Goal: Find specific page/section: Find specific page/section

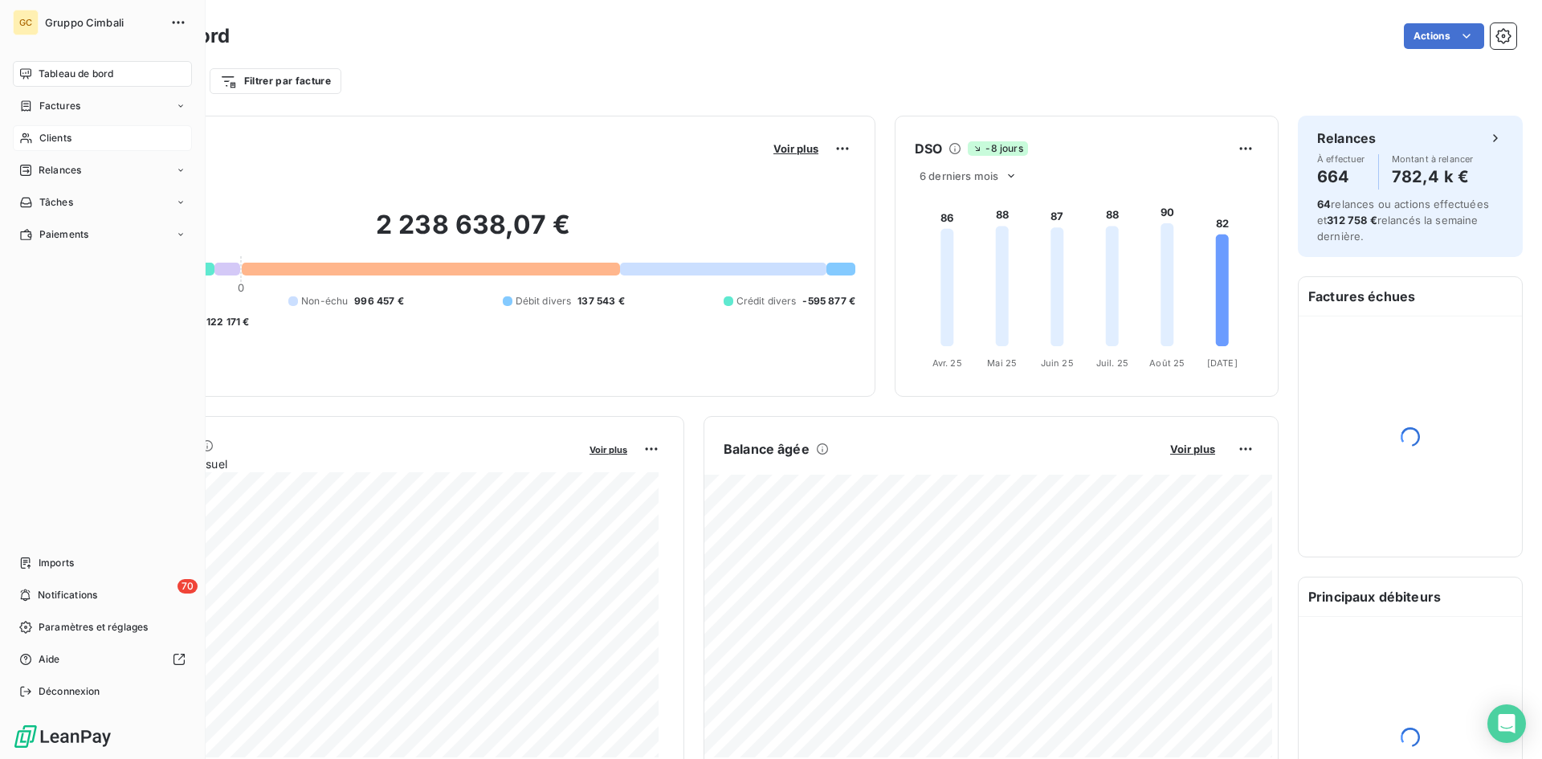
click at [53, 141] on span "Clients" at bounding box center [55, 138] width 32 height 14
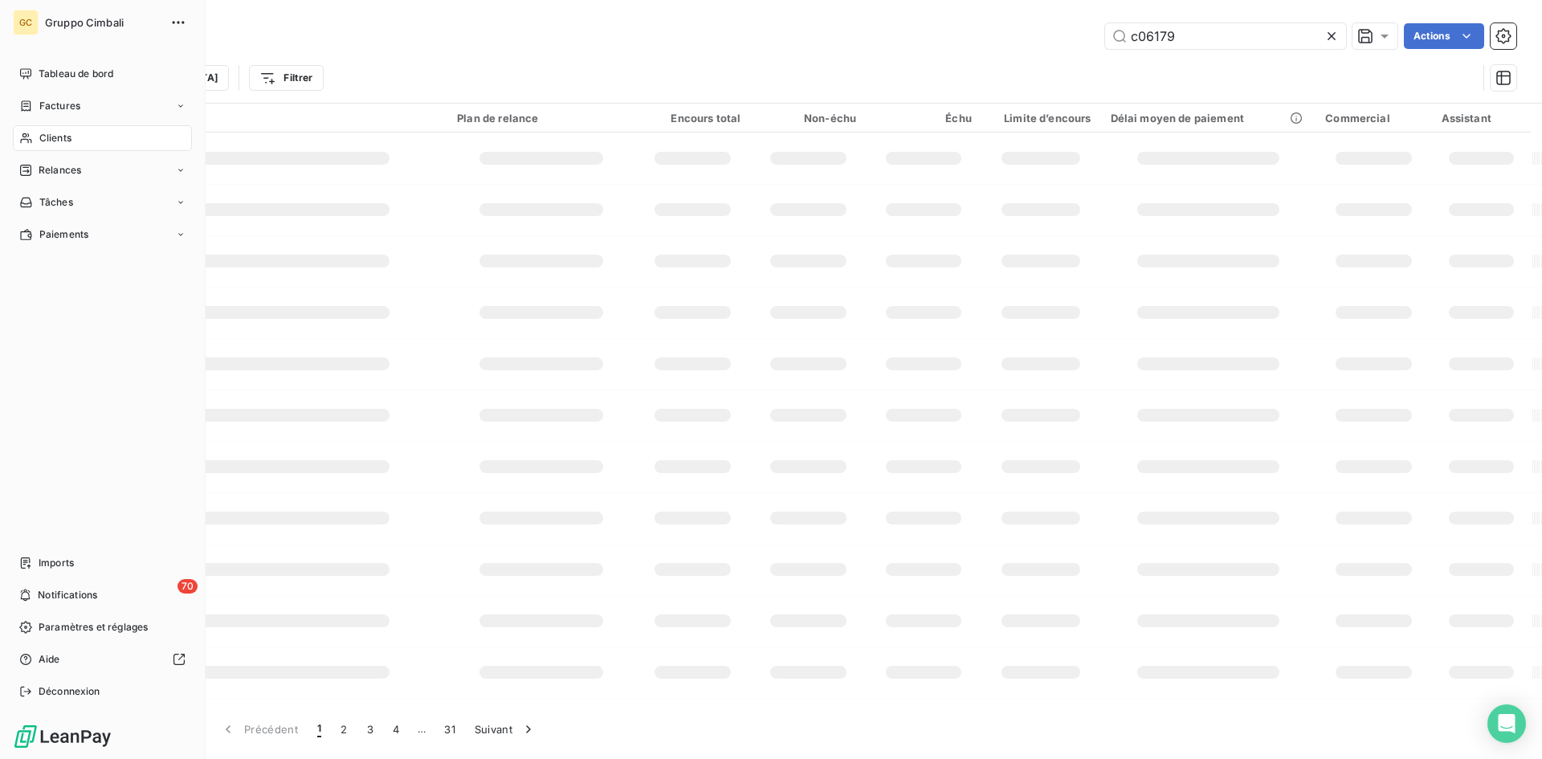
type input "c06179"
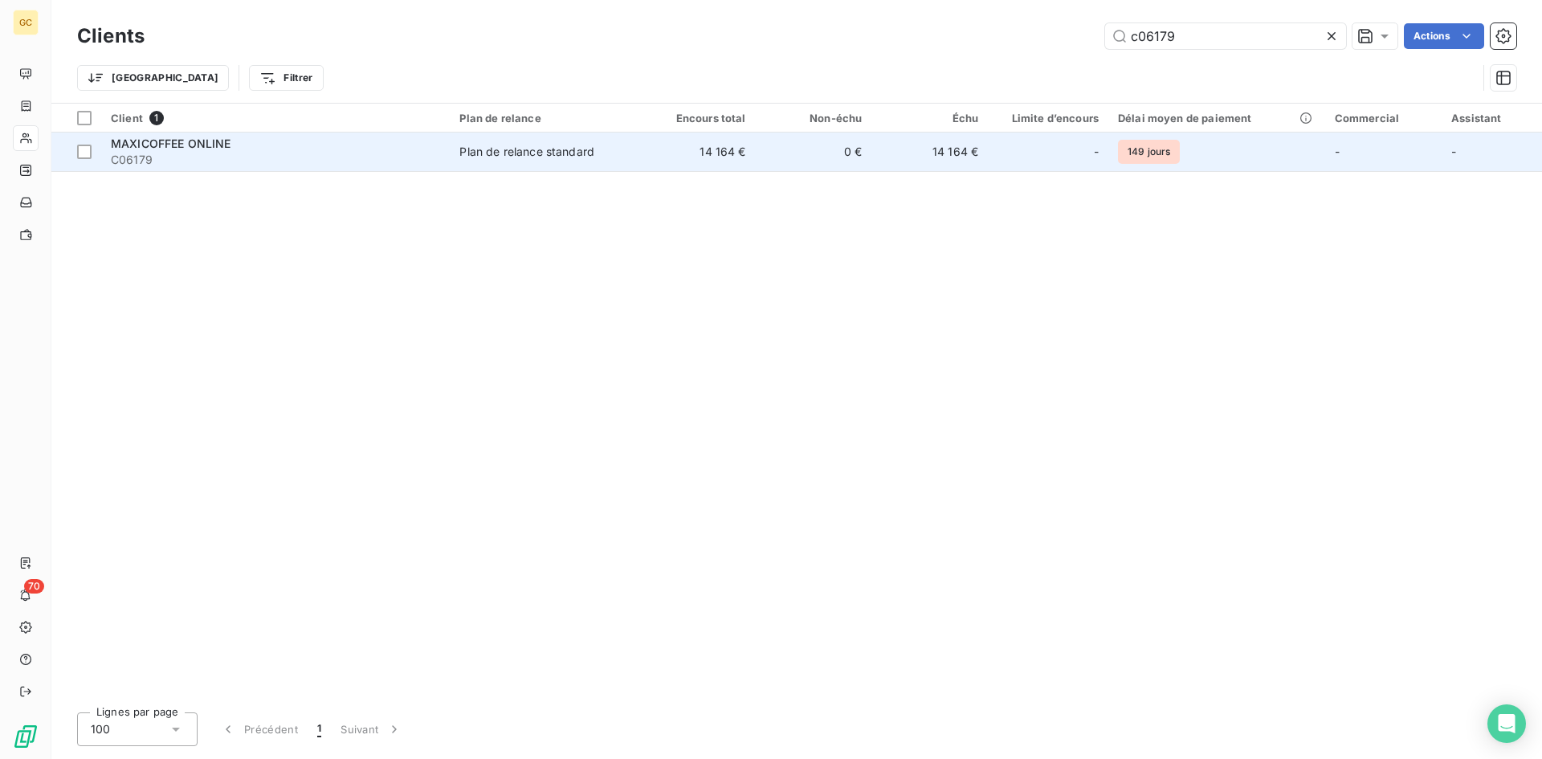
click at [168, 149] on span "MAXICOFFEE ONLINE" at bounding box center [171, 144] width 120 height 14
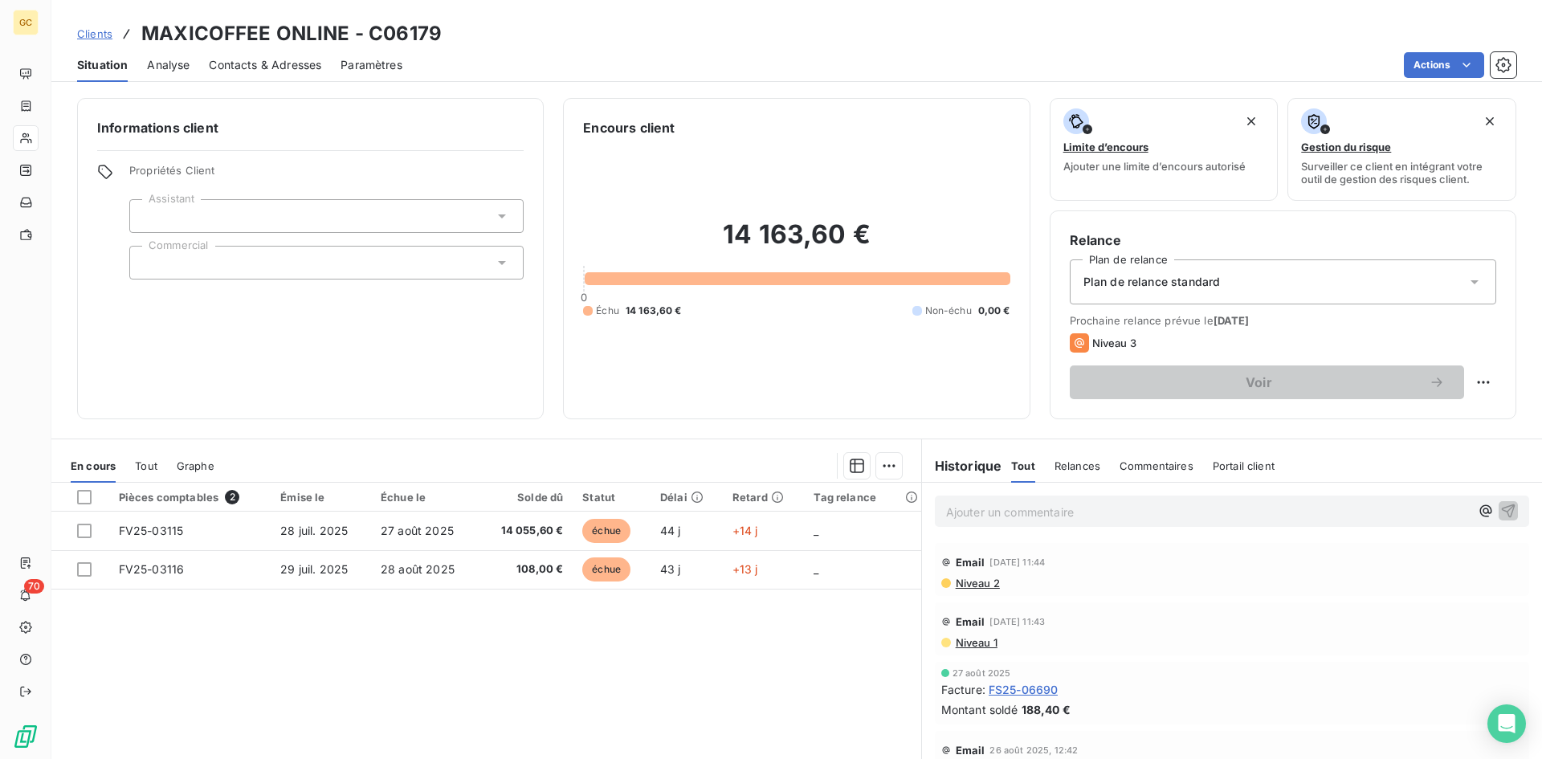
click at [269, 67] on span "Contacts & Adresses" at bounding box center [265, 65] width 112 height 16
